Goal: Task Accomplishment & Management: Manage account settings

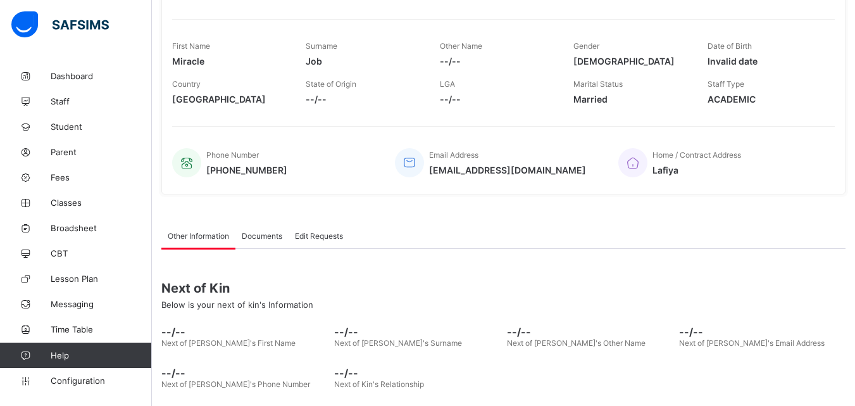
scroll to position [251, 0]
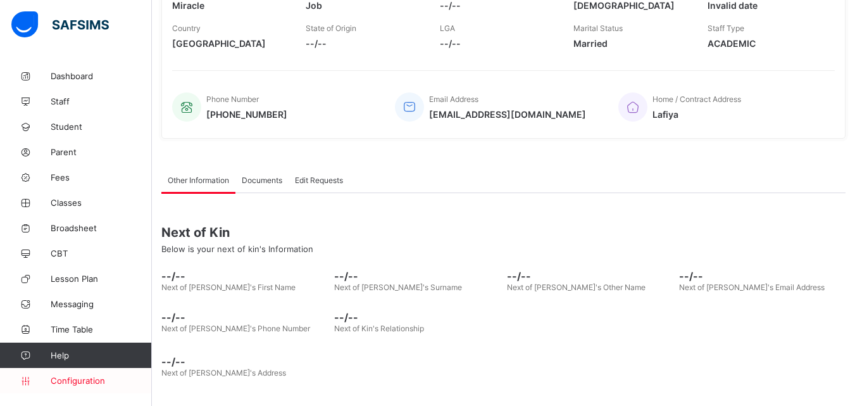
click at [100, 382] on span "Configuration" at bounding box center [101, 380] width 101 height 10
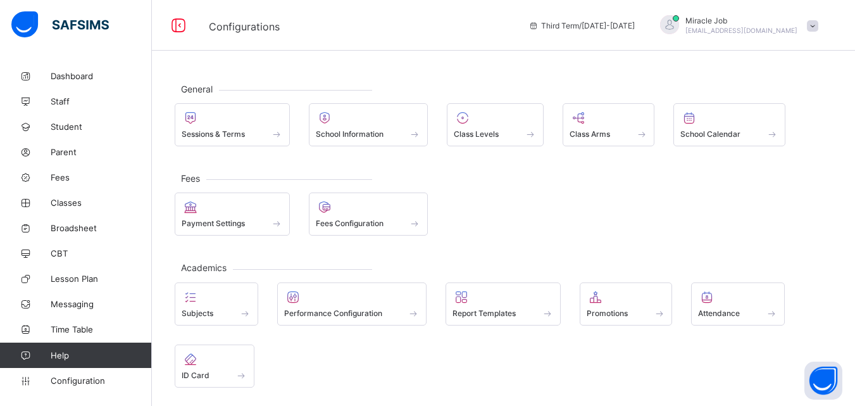
scroll to position [90, 0]
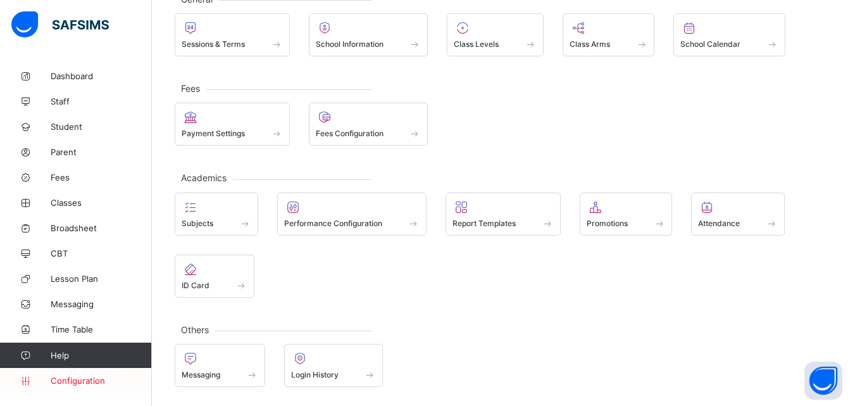
click at [94, 373] on link "Configuration" at bounding box center [75, 380] width 151 height 25
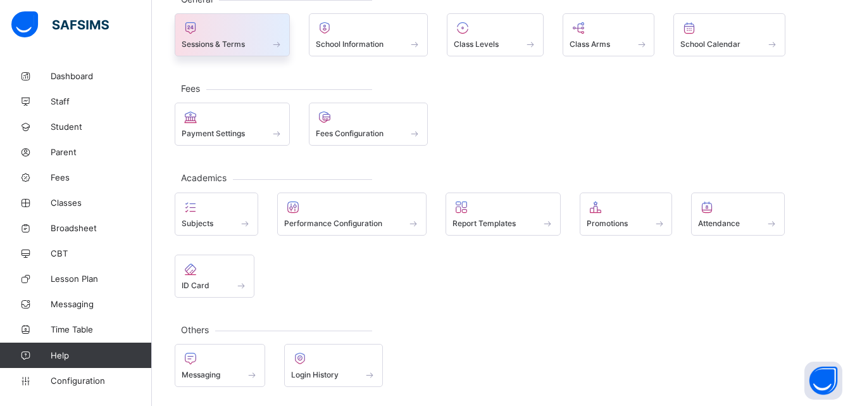
click at [223, 28] on div at bounding box center [232, 27] width 101 height 15
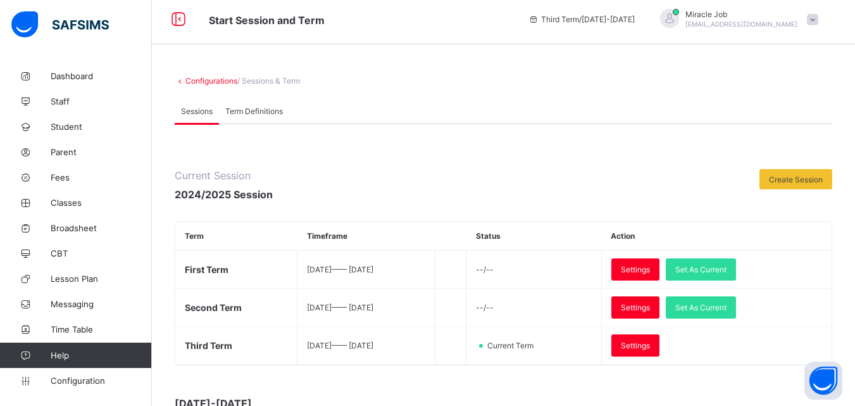
scroll to position [90, 0]
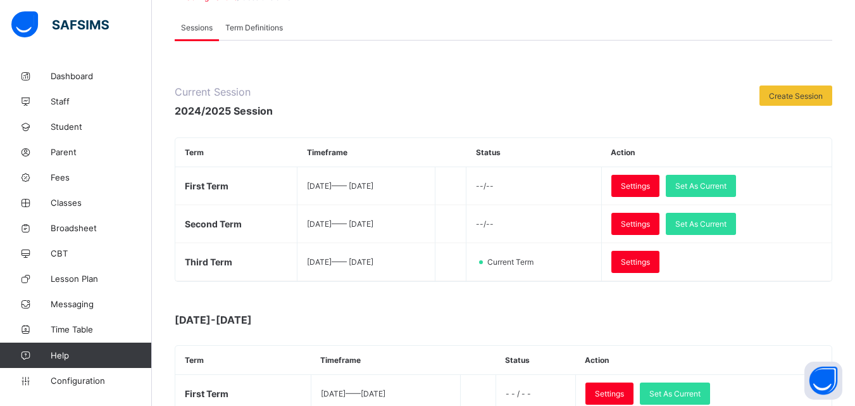
click at [650, 261] on span "Settings" at bounding box center [635, 261] width 29 height 9
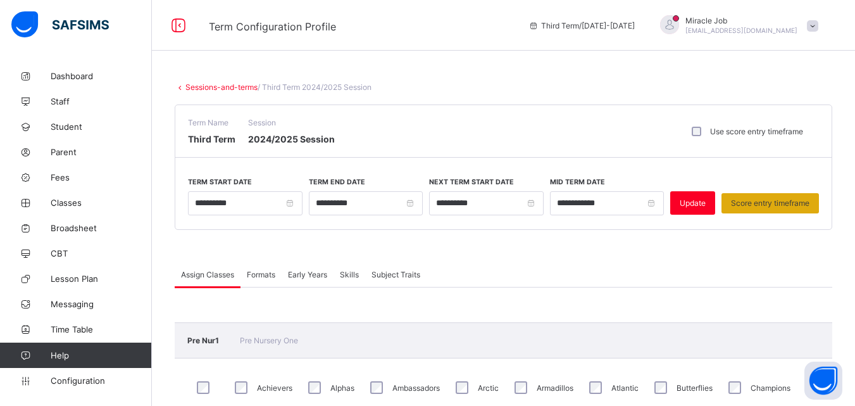
click at [761, 199] on span "Score entry timeframe" at bounding box center [770, 202] width 78 height 9
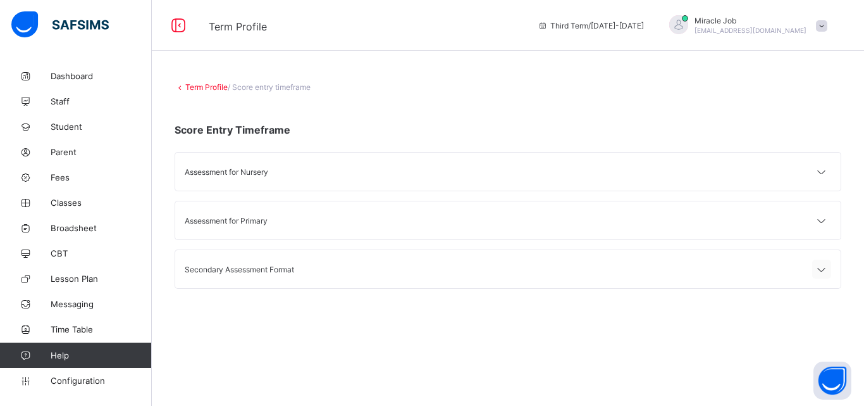
click at [820, 266] on icon at bounding box center [821, 269] width 15 height 13
click at [821, 265] on icon at bounding box center [821, 269] width 15 height 13
drag, startPoint x: 823, startPoint y: 270, endPoint x: 300, endPoint y: 258, distance: 523.4
click at [823, 270] on icon at bounding box center [821, 269] width 15 height 13
click at [327, 257] on div "Secondary Assessment Format" at bounding box center [508, 269] width 666 height 38
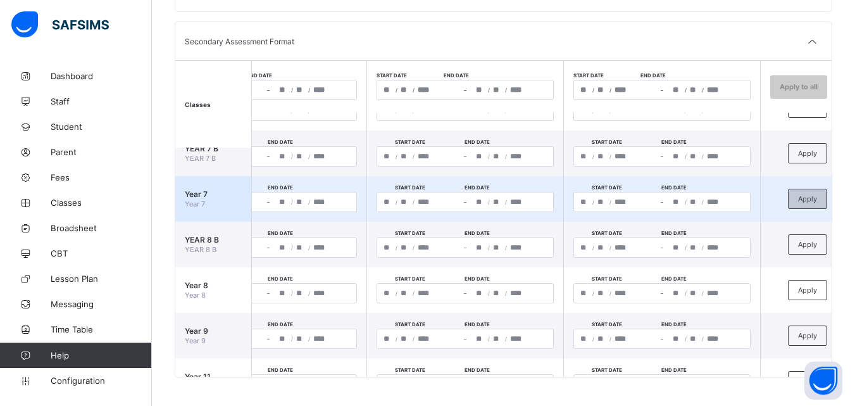
scroll to position [109, 476]
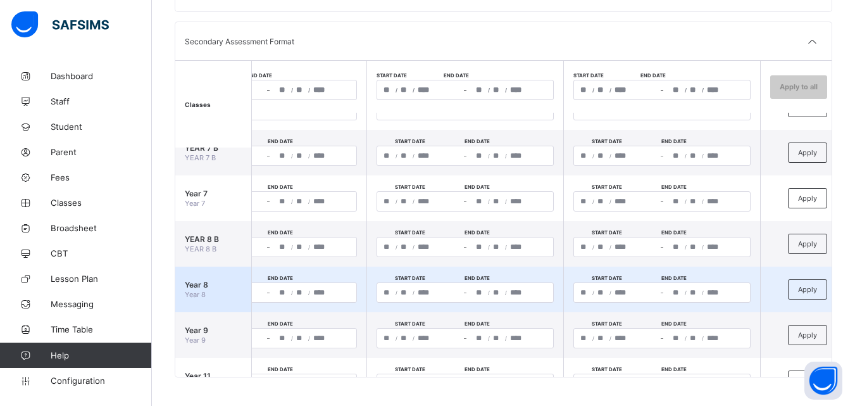
click at [717, 295] on input "****" at bounding box center [716, 292] width 20 height 19
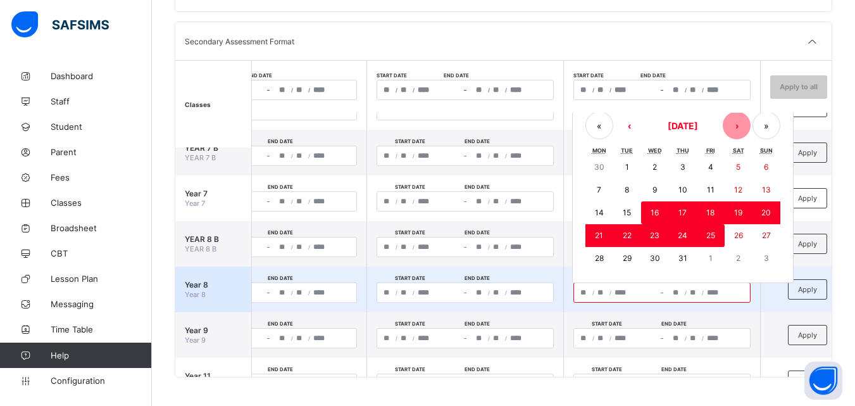
click at [740, 126] on button "›" at bounding box center [737, 125] width 28 height 28
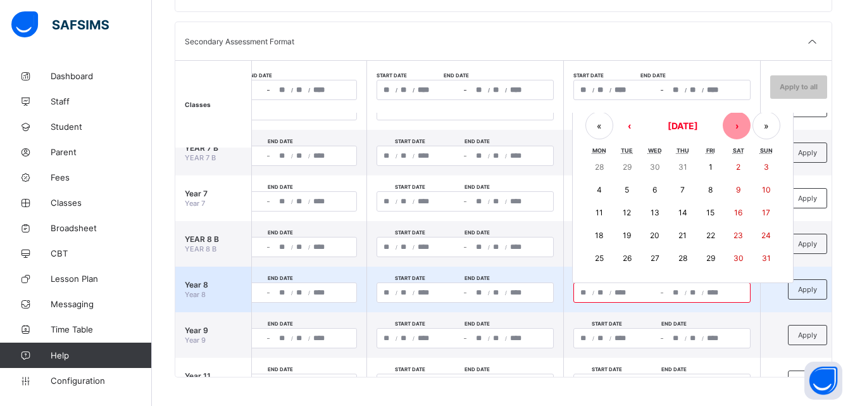
click at [740, 126] on button "›" at bounding box center [737, 125] width 28 height 28
click at [658, 190] on abbr "10" at bounding box center [654, 188] width 9 height 9
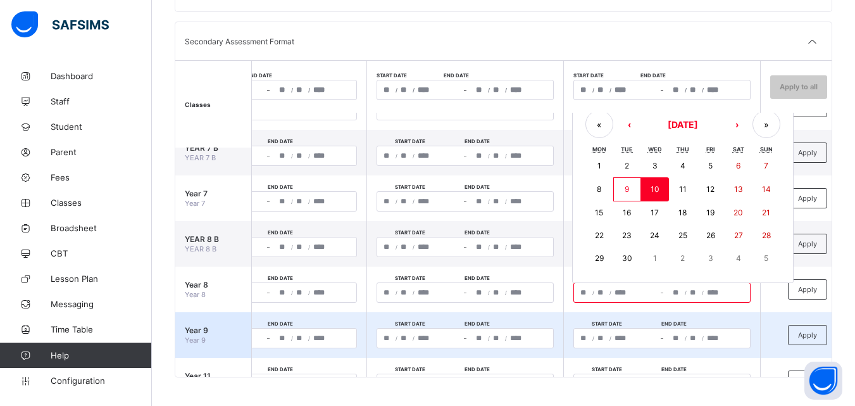
click at [747, 322] on td "**********" at bounding box center [661, 335] width 197 height 46
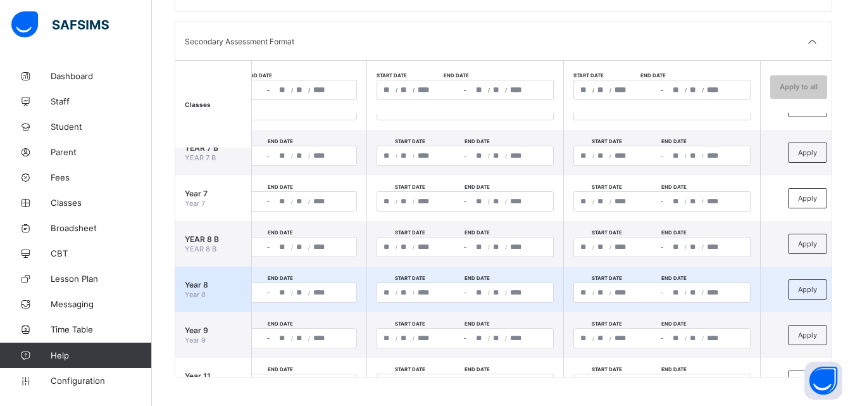
click at [687, 297] on div "**********" at bounding box center [708, 292] width 84 height 19
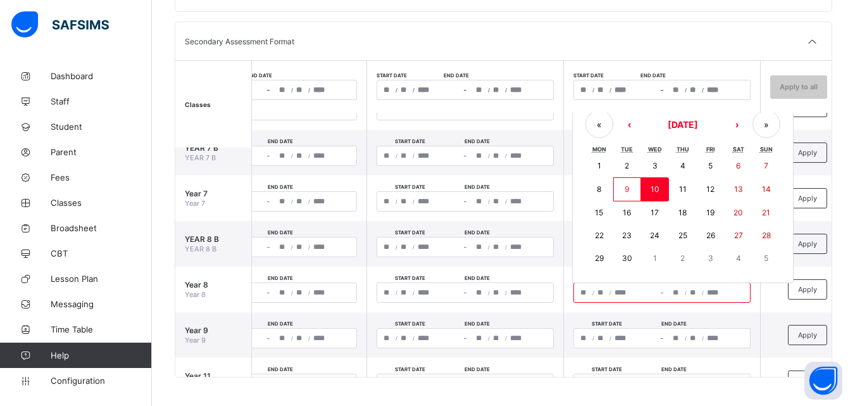
click at [584, 92] on div "/ / – / /" at bounding box center [661, 90] width 177 height 20
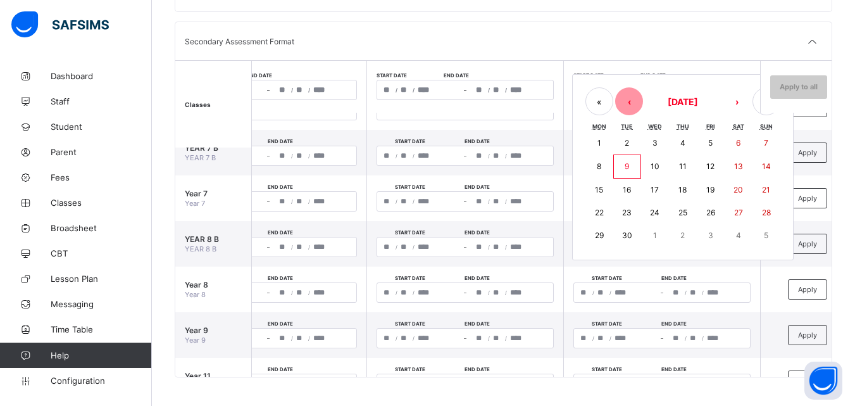
click at [632, 104] on button "‹" at bounding box center [629, 101] width 28 height 28
click at [649, 189] on button "16" at bounding box center [655, 188] width 28 height 23
click at [731, 104] on button "›" at bounding box center [737, 101] width 28 height 28
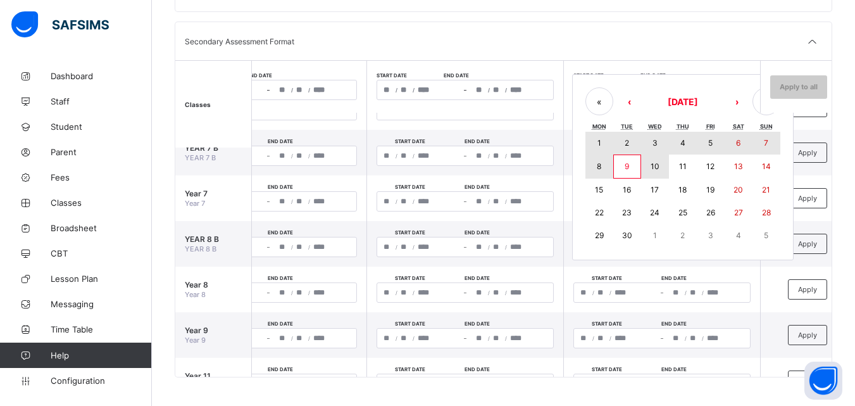
click at [651, 166] on abbr "10" at bounding box center [654, 165] width 9 height 9
type input "**********"
type input "*"
type input "**"
type input "****"
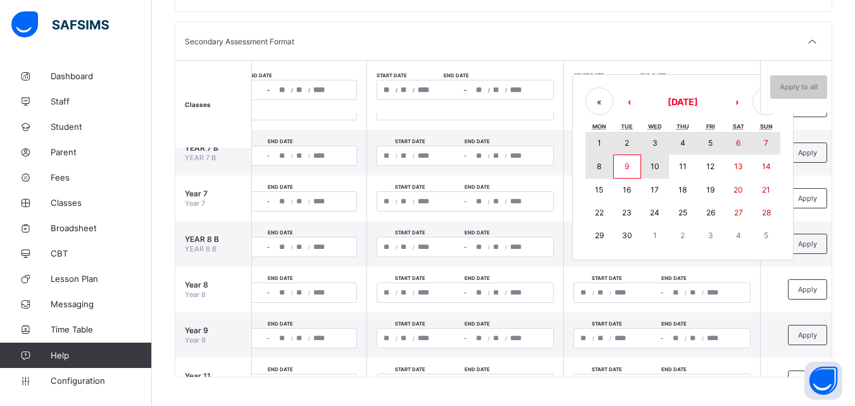
type input "**********"
type input "*"
type input "**"
type input "****"
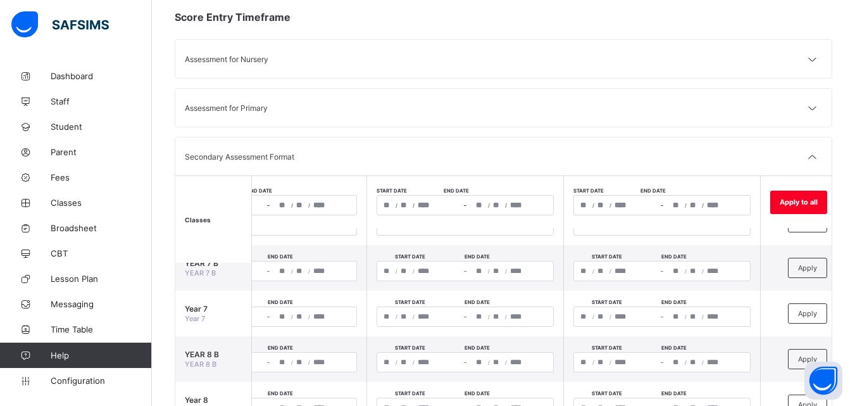
scroll to position [77, 0]
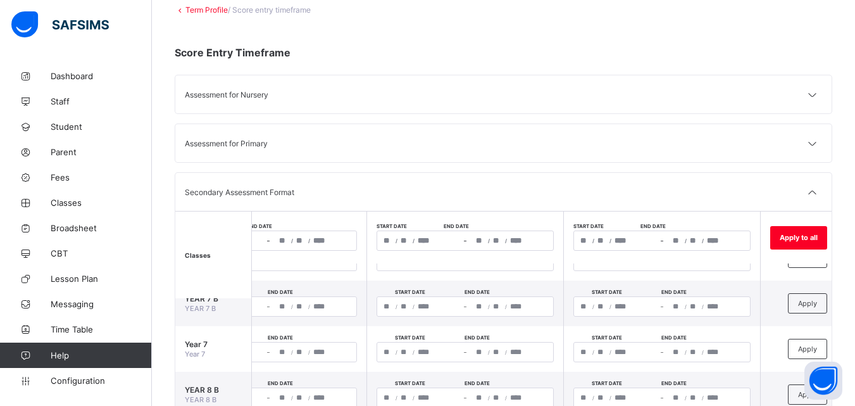
click at [245, 97] on div "Assessment for Nursery" at bounding box center [344, 94] width 319 height 9
click at [820, 90] on icon at bounding box center [812, 95] width 15 height 13
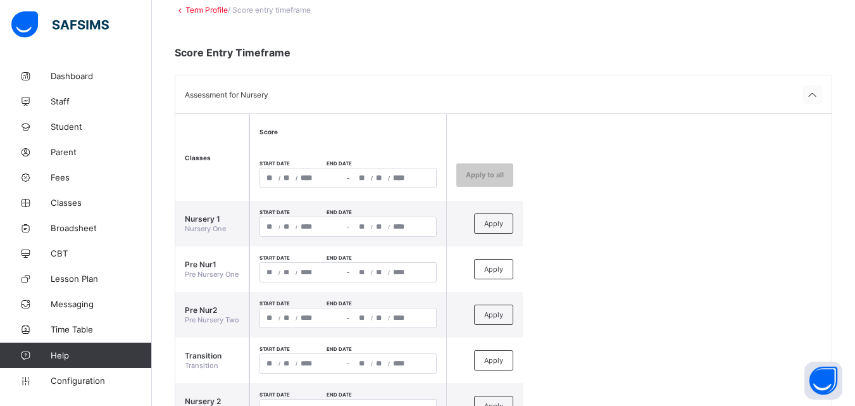
click at [820, 90] on icon at bounding box center [812, 95] width 15 height 13
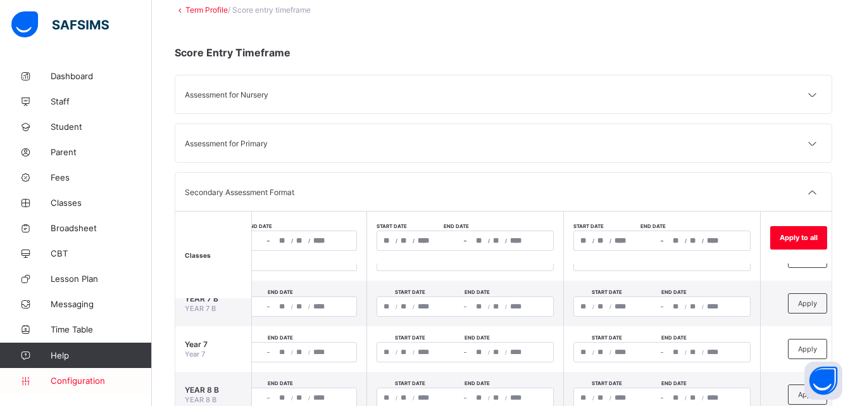
click at [75, 378] on span "Configuration" at bounding box center [101, 380] width 101 height 10
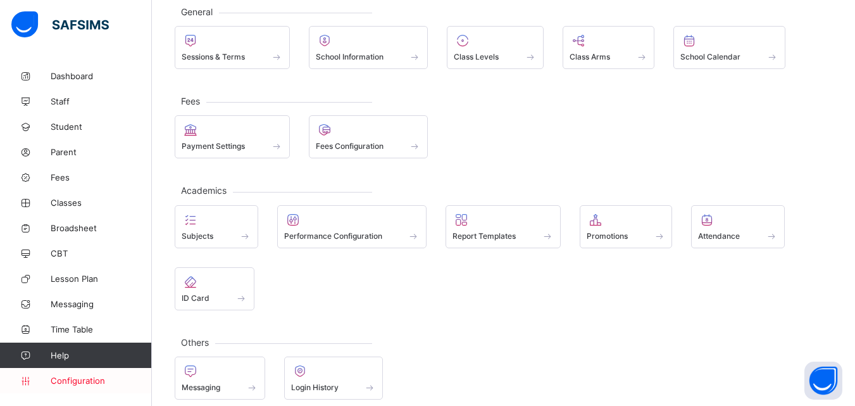
click at [92, 387] on link "Configuration" at bounding box center [75, 380] width 151 height 25
click at [94, 381] on span "Configuration" at bounding box center [101, 380] width 101 height 10
click at [89, 380] on span "Configuration" at bounding box center [101, 380] width 101 height 10
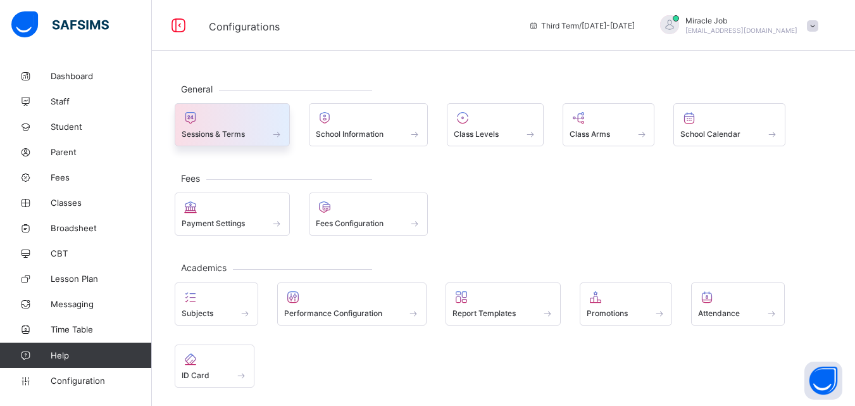
click at [280, 138] on span at bounding box center [276, 133] width 13 height 11
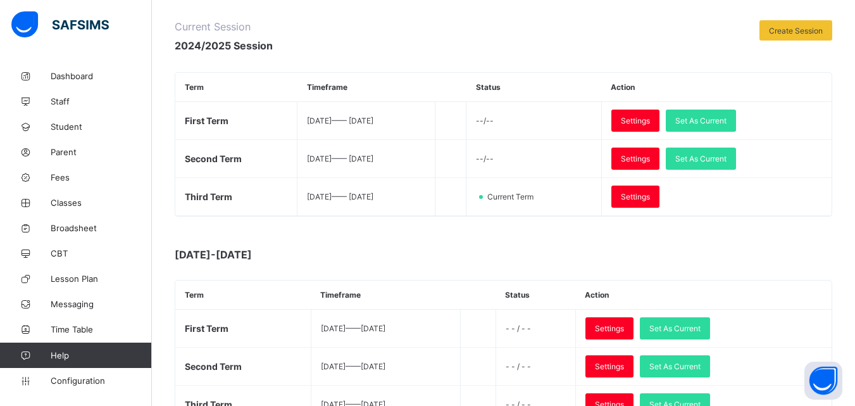
scroll to position [165, 0]
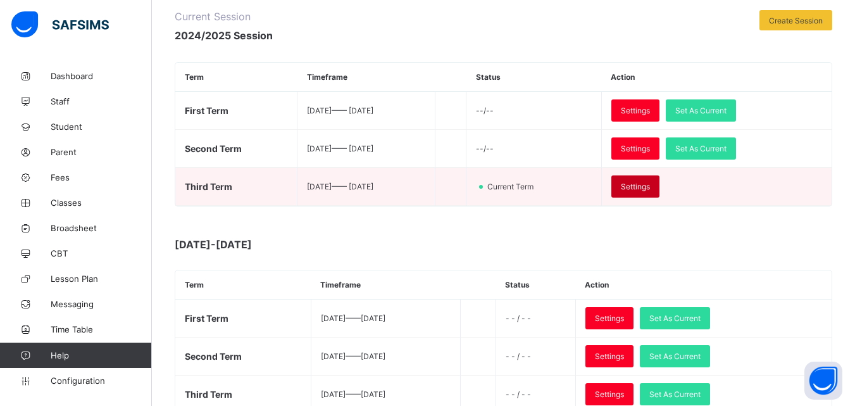
click at [659, 193] on div "Settings" at bounding box center [635, 186] width 48 height 22
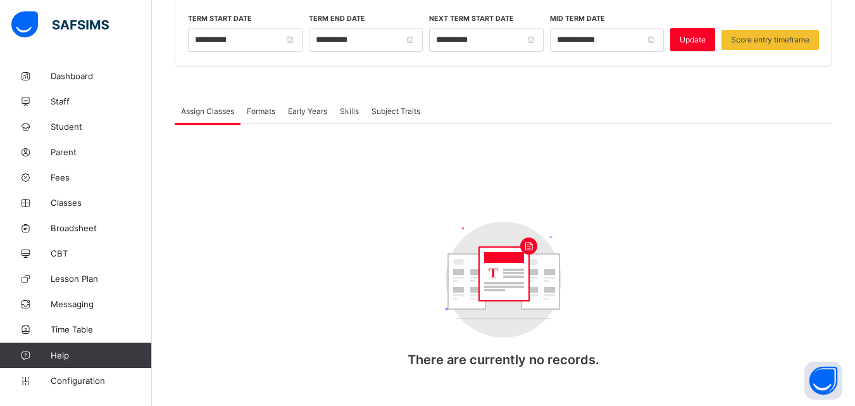
scroll to position [71, 0]
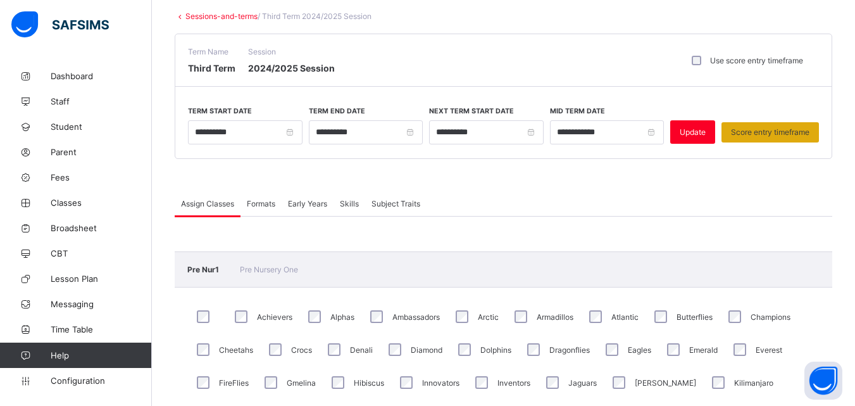
click at [752, 131] on span "Score entry timeframe" at bounding box center [770, 131] width 78 height 9
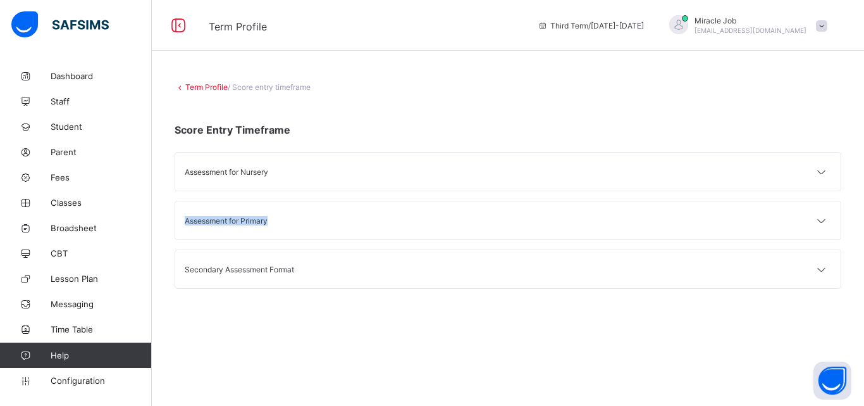
drag, startPoint x: 864, startPoint y: 146, endPoint x: 864, endPoint y: 234, distance: 88.6
click at [864, 234] on div "Term Profile / Score entry timeframe Score Entry Timeframe Assessment for Nurse…" at bounding box center [508, 190] width 712 height 254
click at [499, 339] on div "Term Profile / Score entry timeframe Score Entry Timeframe Assessment for Nurse…" at bounding box center [508, 203] width 712 height 406
click at [822, 269] on icon at bounding box center [821, 269] width 15 height 13
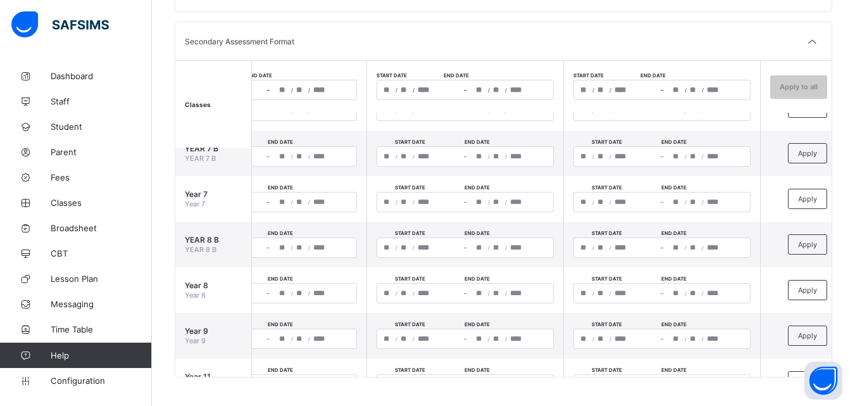
scroll to position [109, 476]
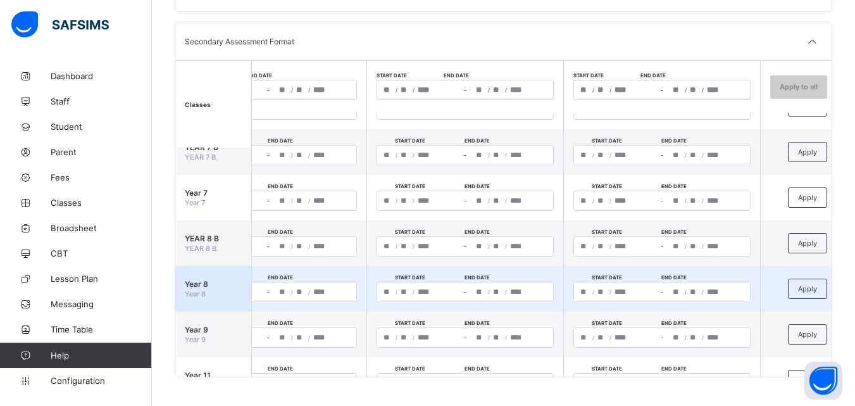
click at [585, 290] on input "*" at bounding box center [585, 291] width 10 height 19
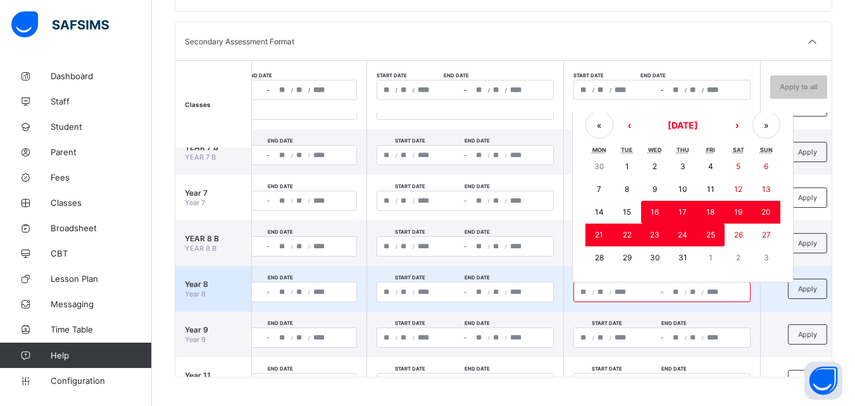
click at [655, 212] on abbr "16" at bounding box center [654, 211] width 8 height 9
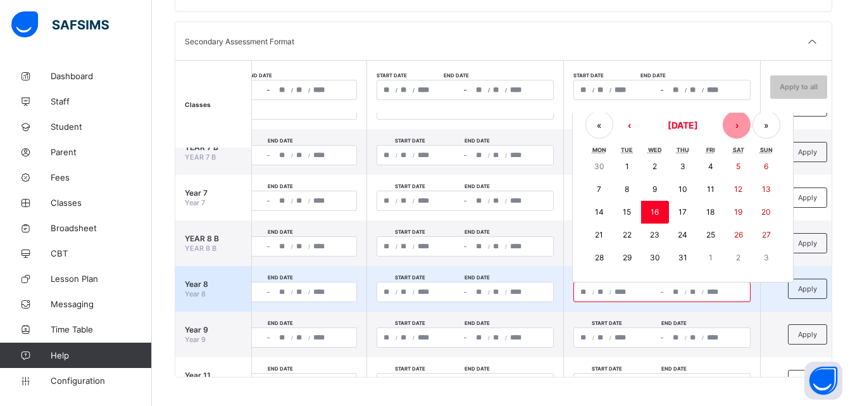
click at [732, 121] on button "›" at bounding box center [737, 125] width 28 height 28
click at [732, 121] on button "›" at bounding box center [737, 123] width 28 height 28
click at [635, 123] on button "‹" at bounding box center [629, 125] width 28 height 28
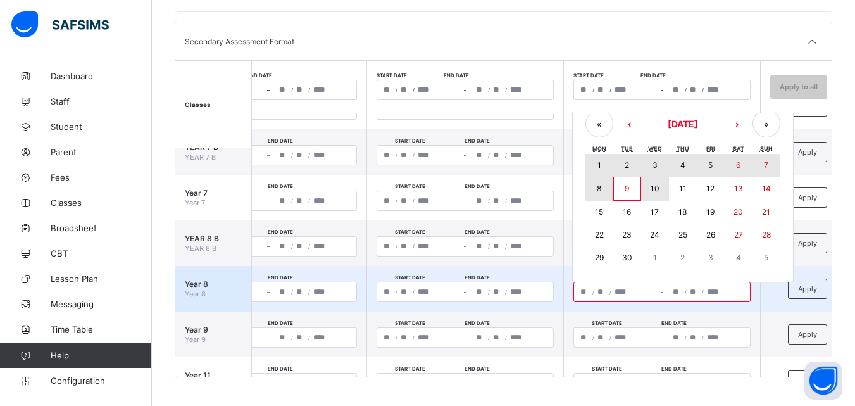
click at [656, 185] on abbr "10" at bounding box center [654, 187] width 9 height 9
type input "**********"
type input "*"
type input "**"
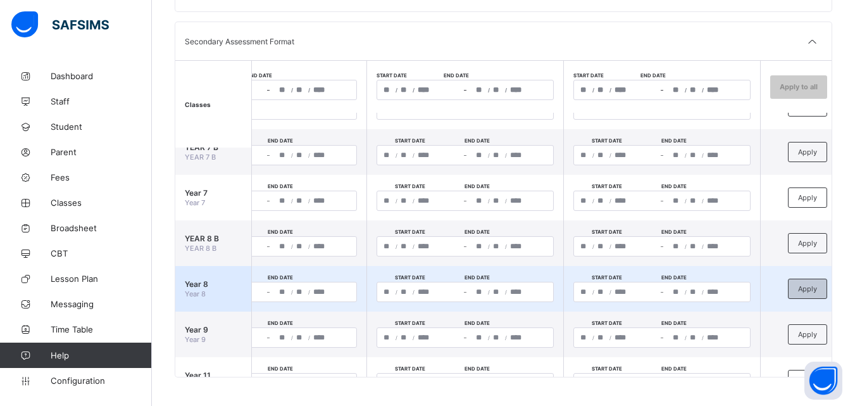
click at [798, 287] on span "Apply" at bounding box center [807, 288] width 19 height 9
click at [814, 290] on span "Apply" at bounding box center [807, 288] width 19 height 9
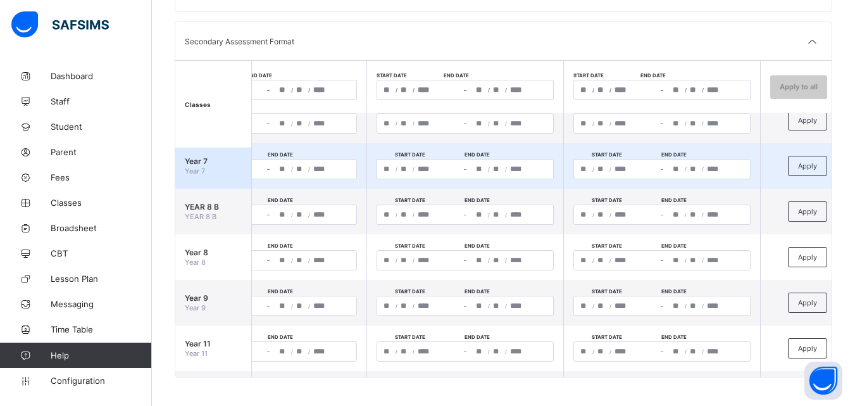
scroll to position [143, 476]
click at [585, 168] on div "**********" at bounding box center [661, 167] width 177 height 20
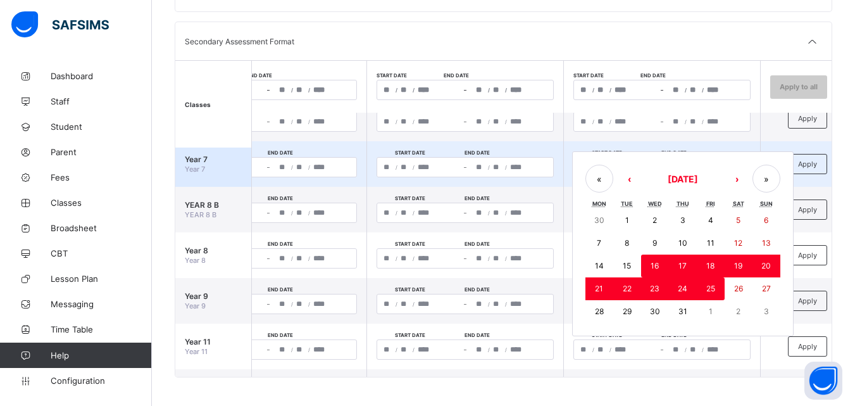
click at [654, 263] on abbr "16" at bounding box center [654, 265] width 8 height 9
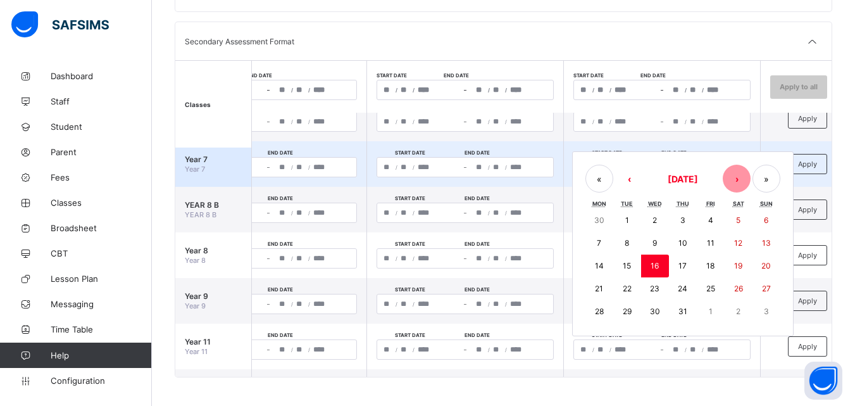
click at [736, 179] on button "›" at bounding box center [737, 179] width 28 height 28
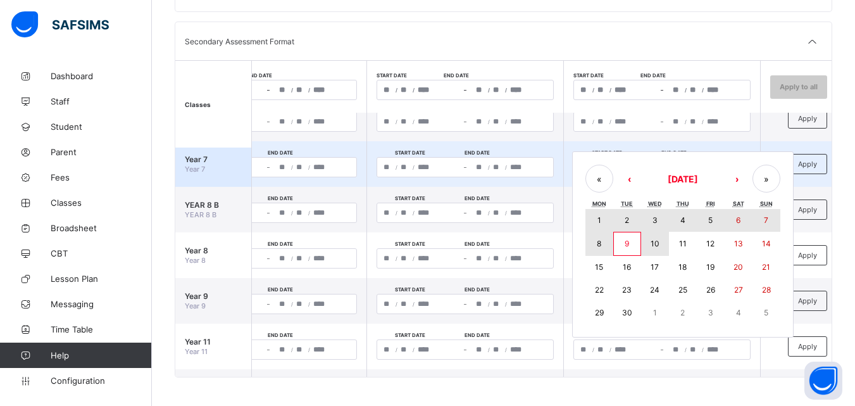
click at [657, 243] on abbr "10" at bounding box center [654, 243] width 9 height 9
type input "**********"
type input "*"
type input "**"
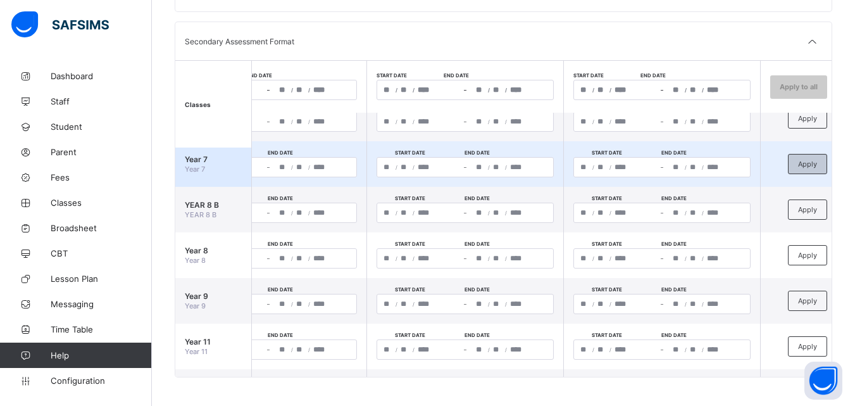
click at [798, 166] on span "Apply" at bounding box center [807, 163] width 19 height 9
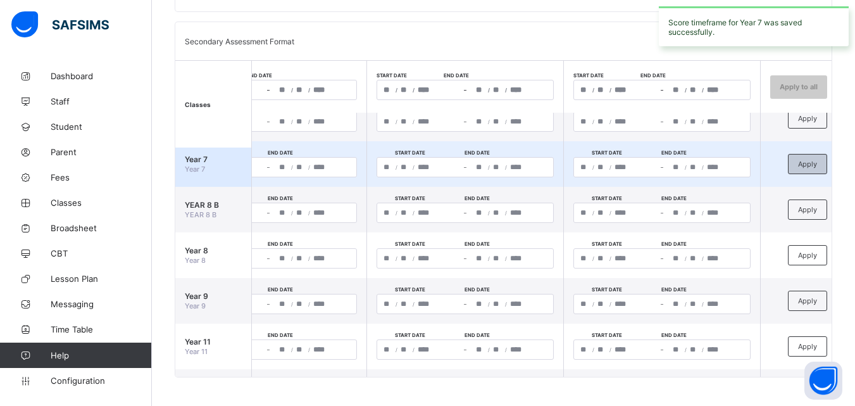
click at [798, 166] on span "Apply" at bounding box center [807, 163] width 19 height 9
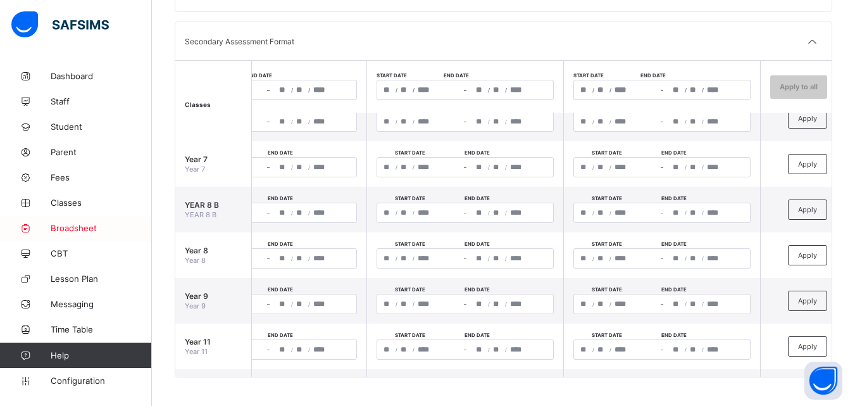
click at [86, 229] on span "Broadsheet" at bounding box center [101, 228] width 101 height 10
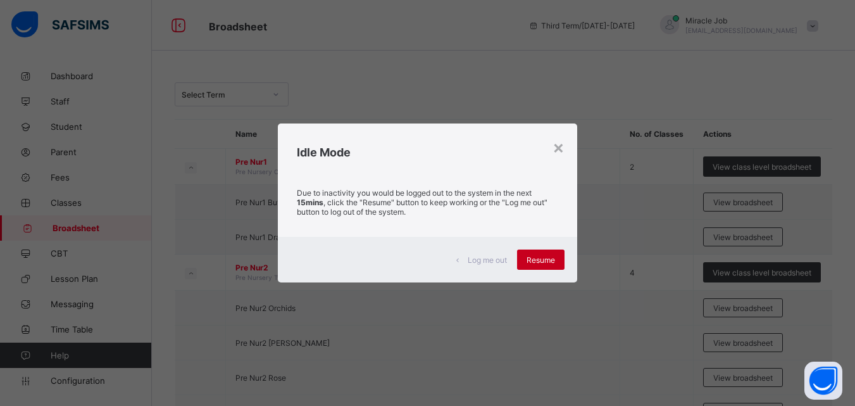
click at [534, 251] on div "Resume" at bounding box center [540, 259] width 47 height 20
click at [545, 266] on div "Resume" at bounding box center [540, 259] width 47 height 20
